Goal: Information Seeking & Learning: Learn about a topic

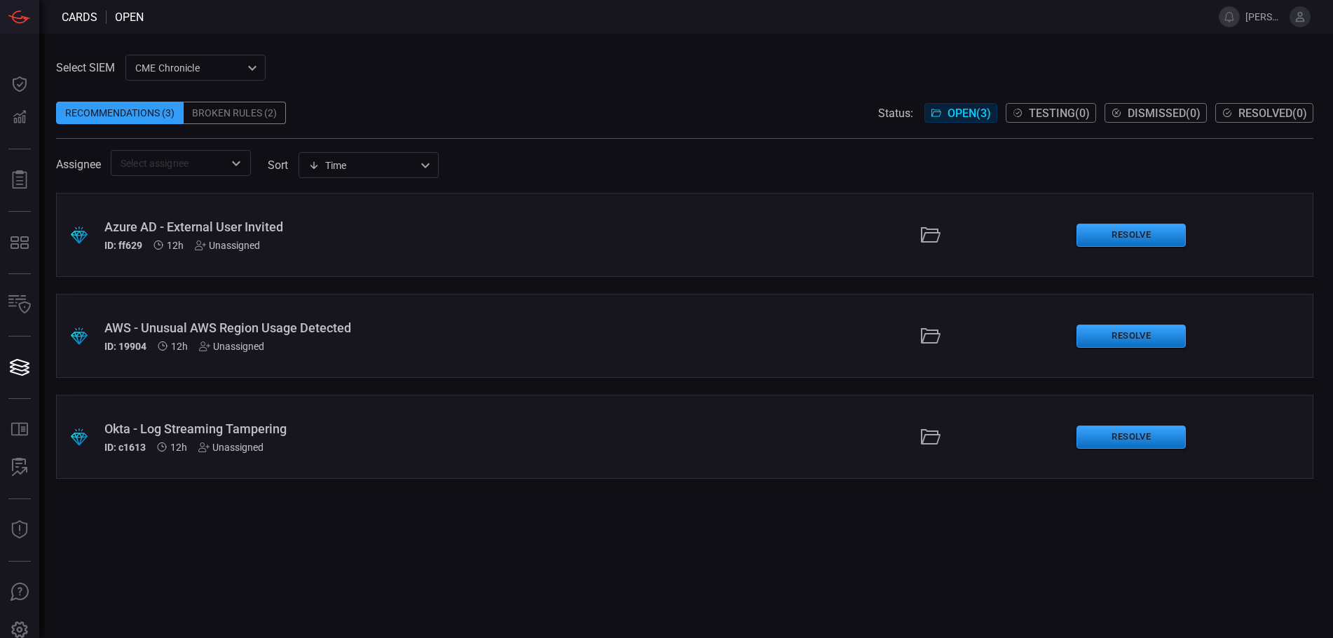
click at [240, 117] on div "Broken Rules (2)" at bounding box center [235, 113] width 102 height 22
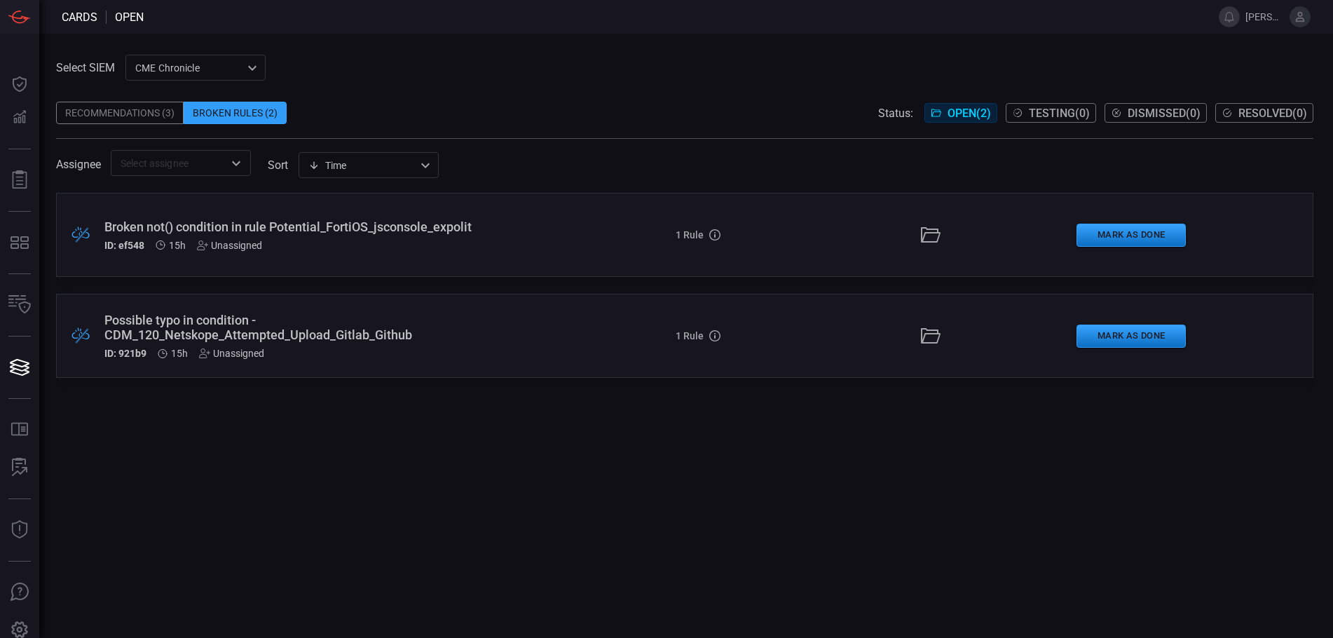
click at [352, 336] on div "Possible typo in condition - CDM_120_Netskope_Attempted_Upload_Gitlab_Github" at bounding box center [323, 326] width 439 height 29
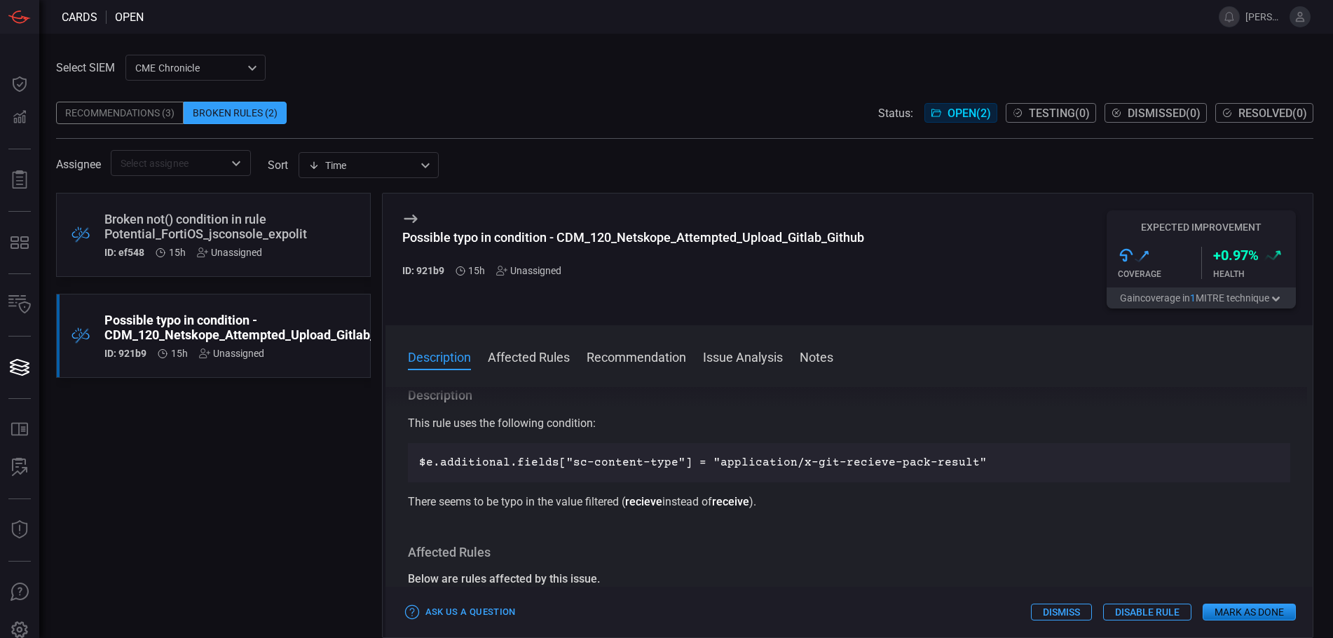
scroll to position [214, 0]
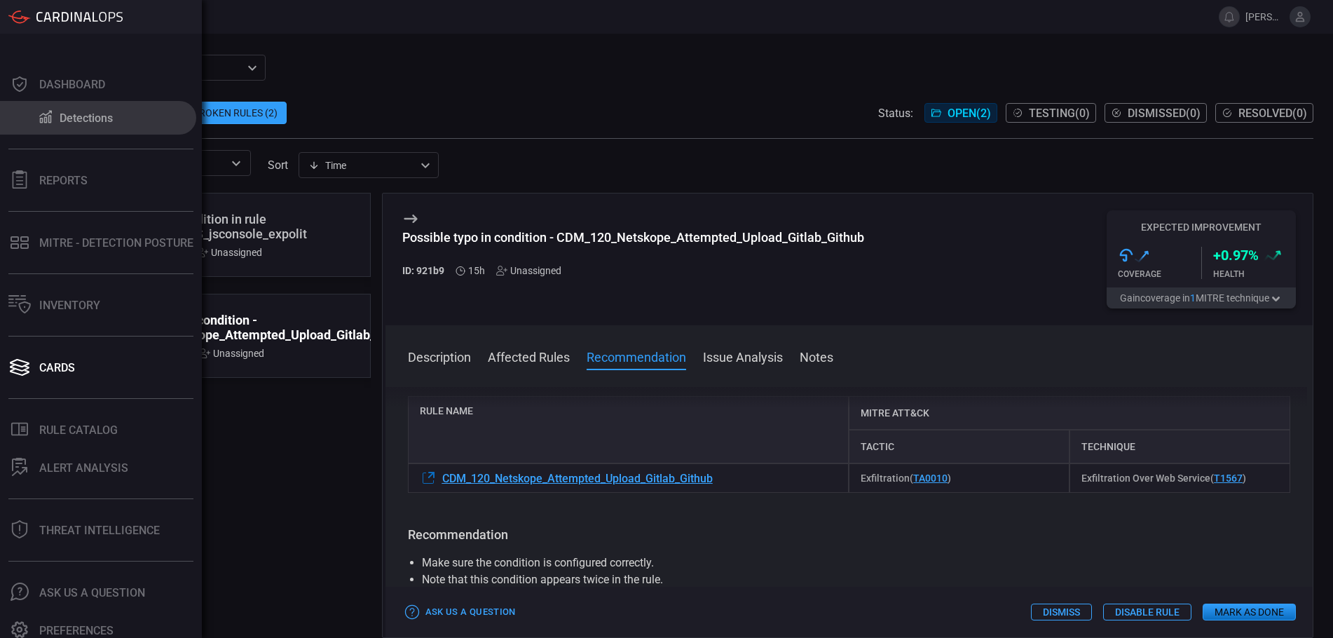
click at [50, 117] on icon at bounding box center [45, 116] width 17 height 15
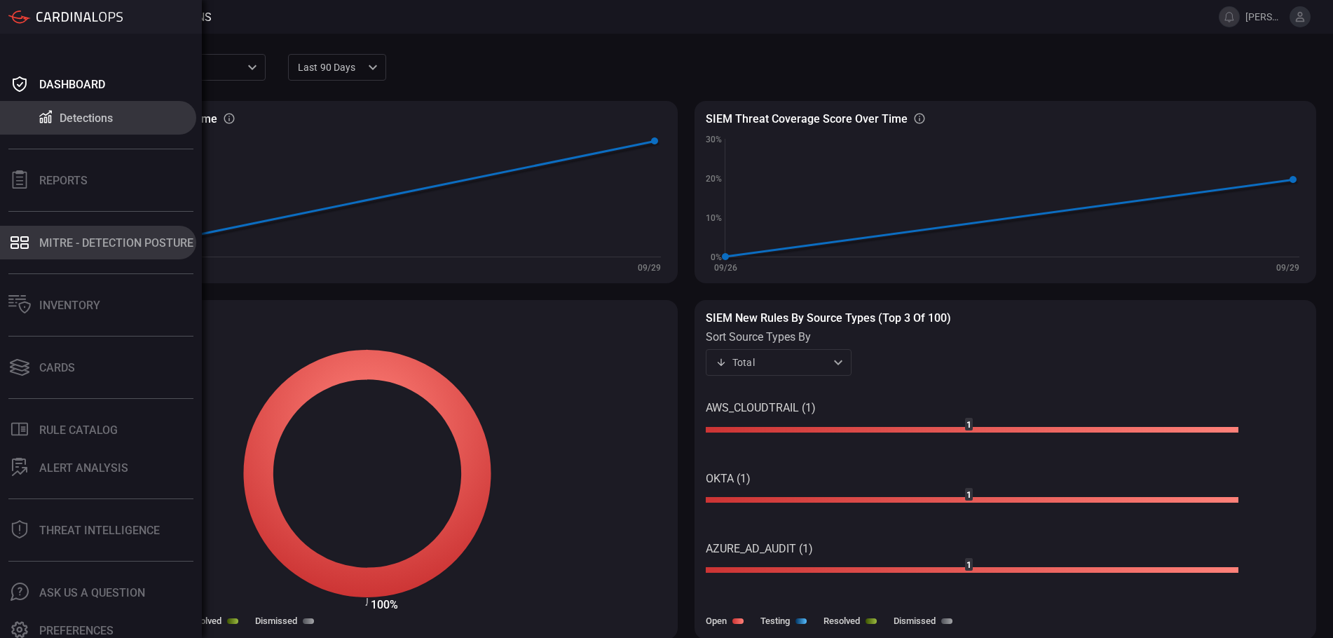
click at [84, 248] on div "MITRE - Detection Posture" at bounding box center [116, 242] width 154 height 13
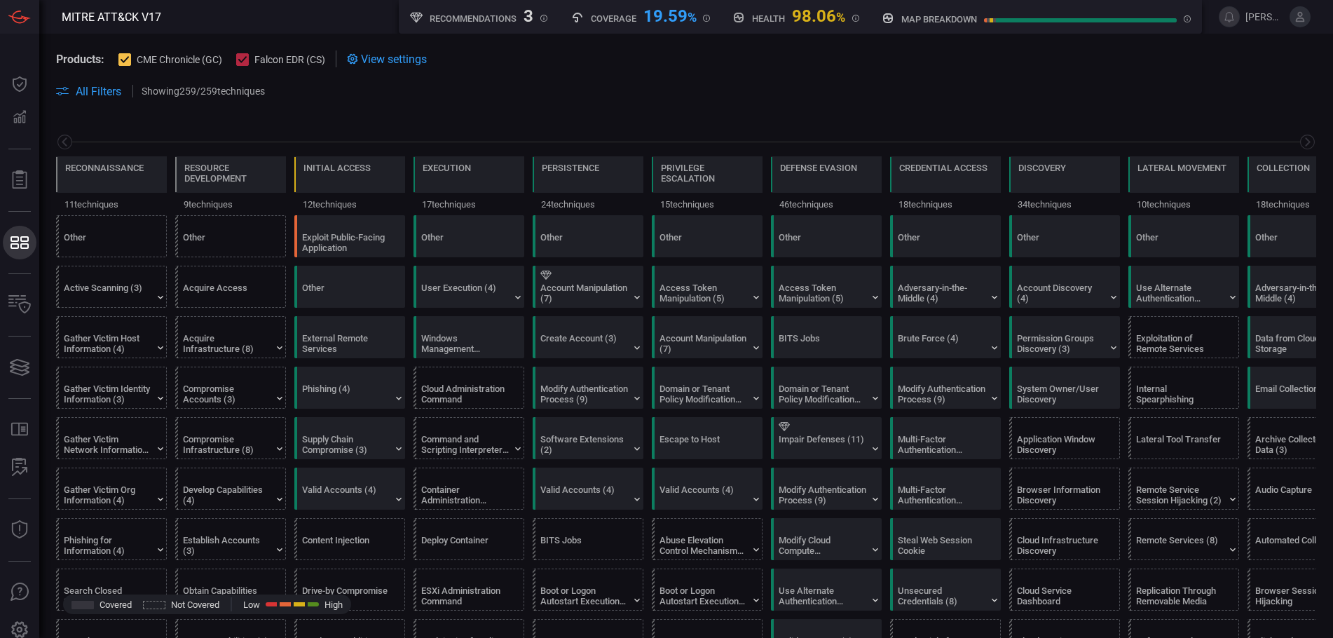
scroll to position [0, 184]
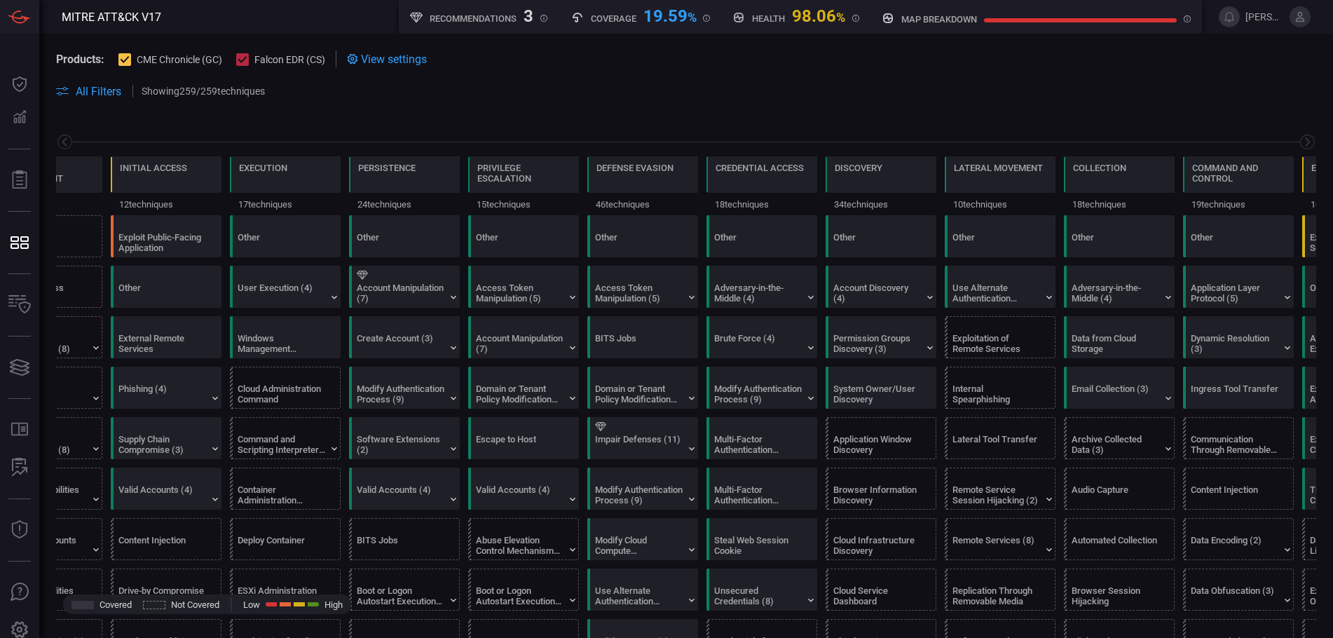
click at [460, 20] on h5 "Recommendations" at bounding box center [472, 18] width 87 height 11
click at [313, 432] on div "Command and Scripting Interpreter (12)" at bounding box center [288, 438] width 111 height 41
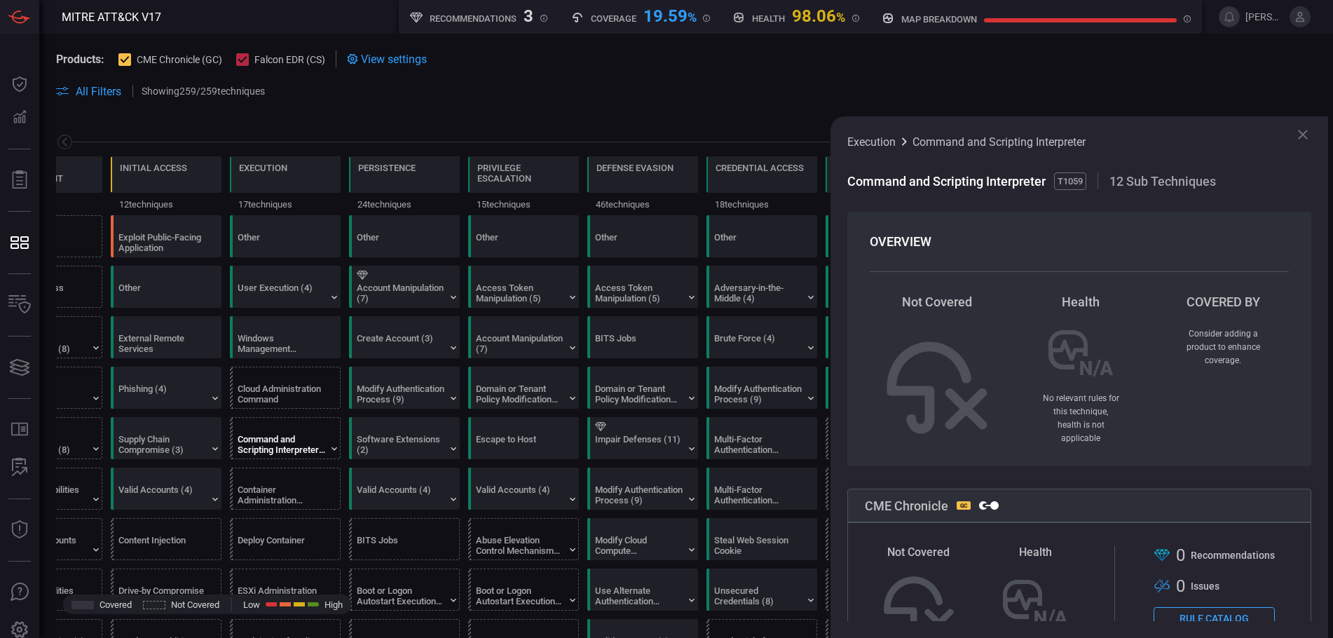
click at [313, 432] on div "Command and Scripting Interpreter (12)" at bounding box center [288, 438] width 111 height 41
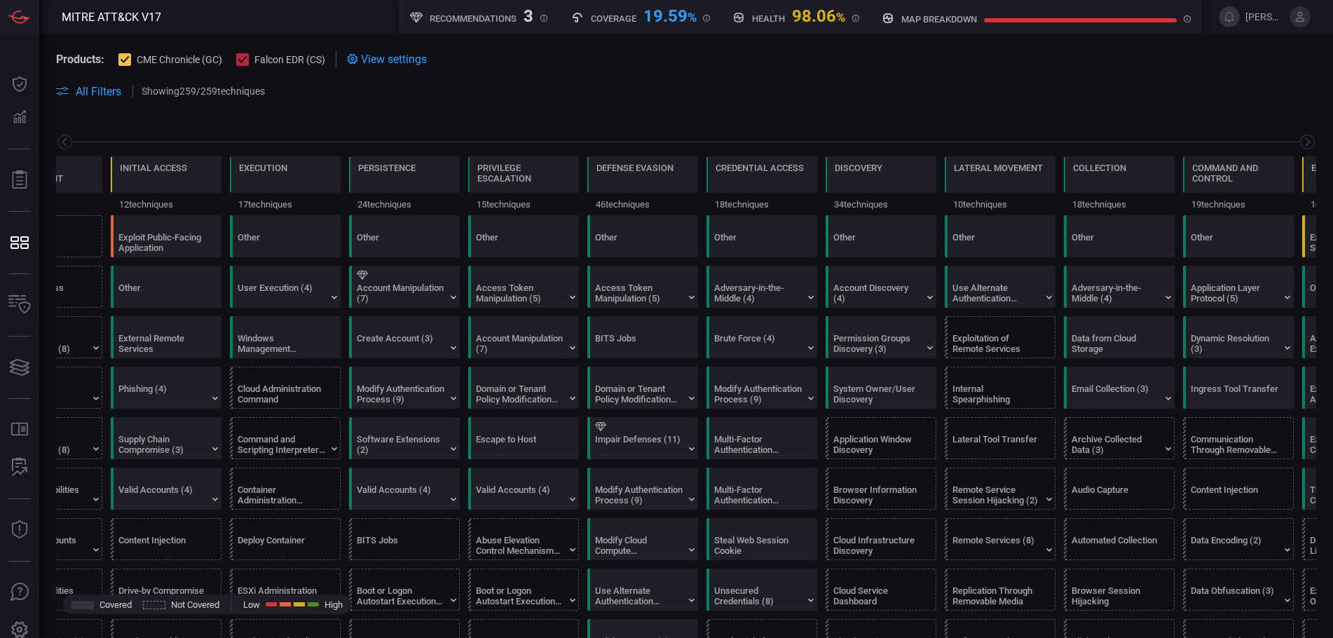
click at [123, 60] on icon at bounding box center [125, 59] width 9 height 7
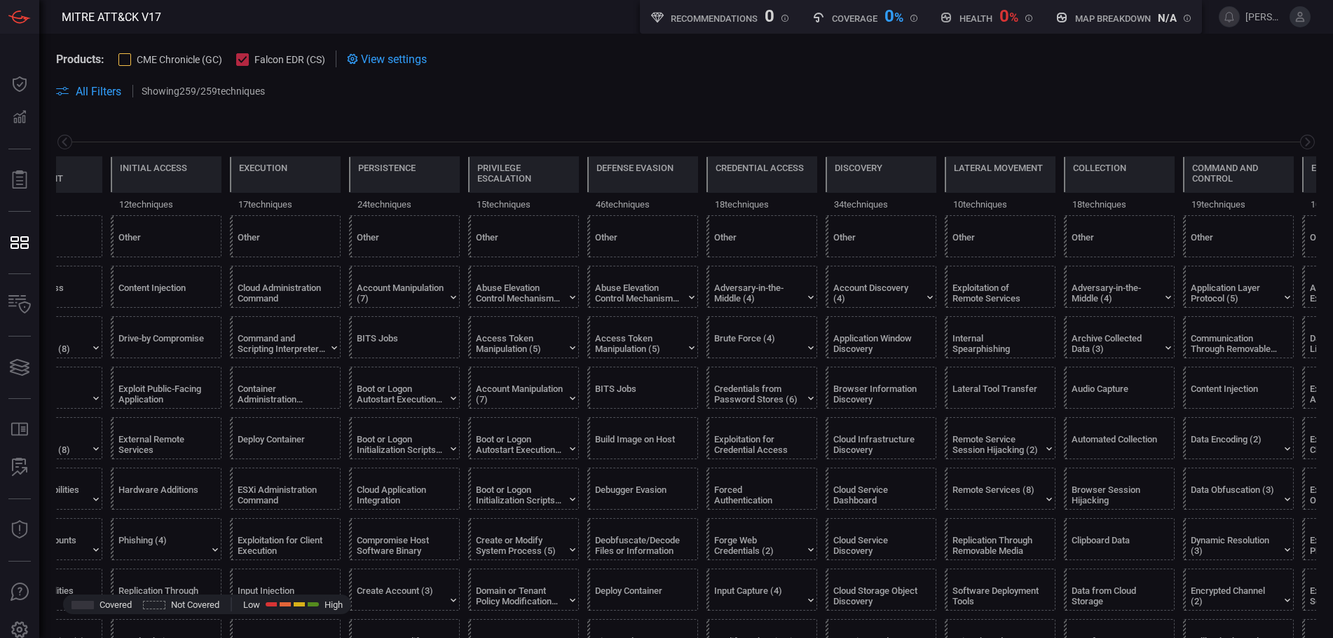
click at [123, 60] on div at bounding box center [124, 59] width 13 height 13
